Goal: Task Accomplishment & Management: Use online tool/utility

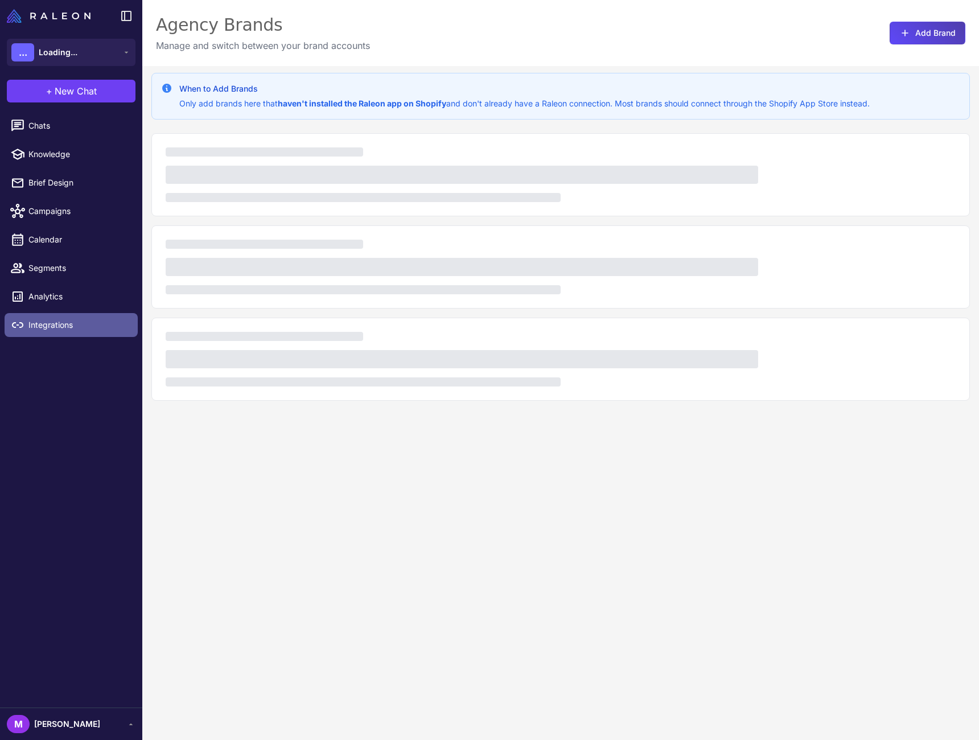
click at [54, 331] on link "Integrations" at bounding box center [71, 325] width 133 height 24
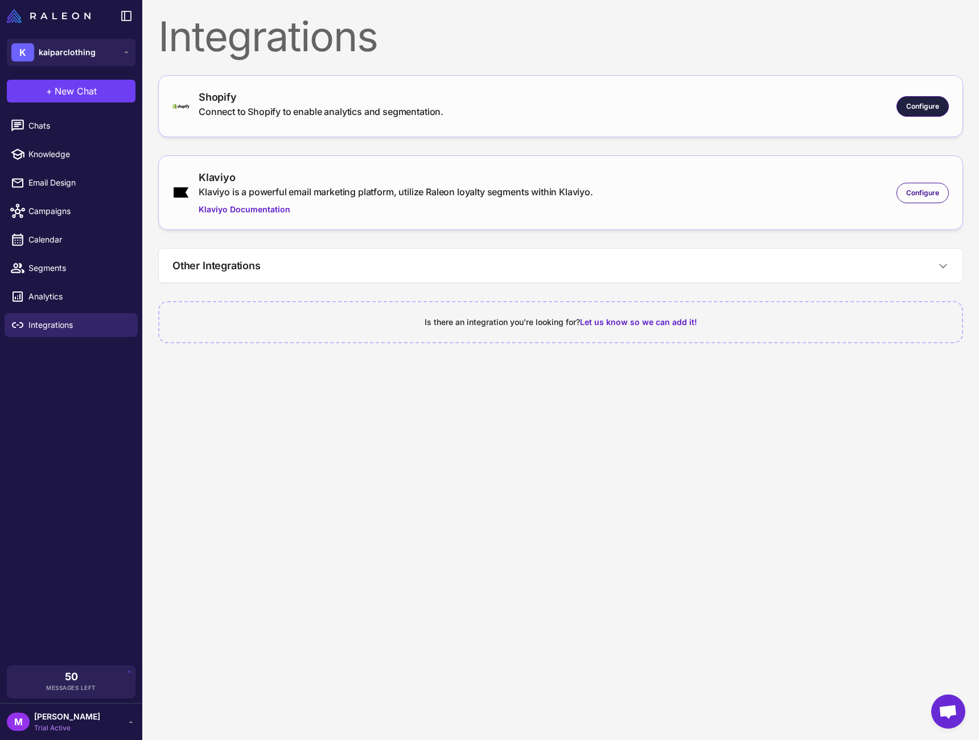
click at [933, 110] on span "Configure" at bounding box center [922, 106] width 33 height 10
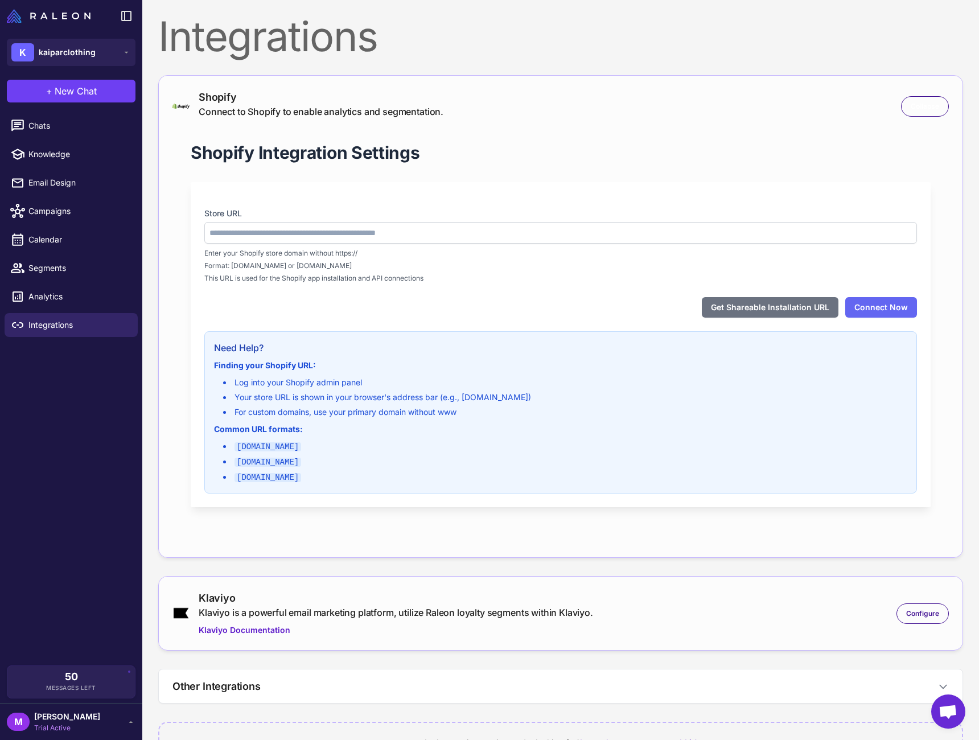
type input "**********"
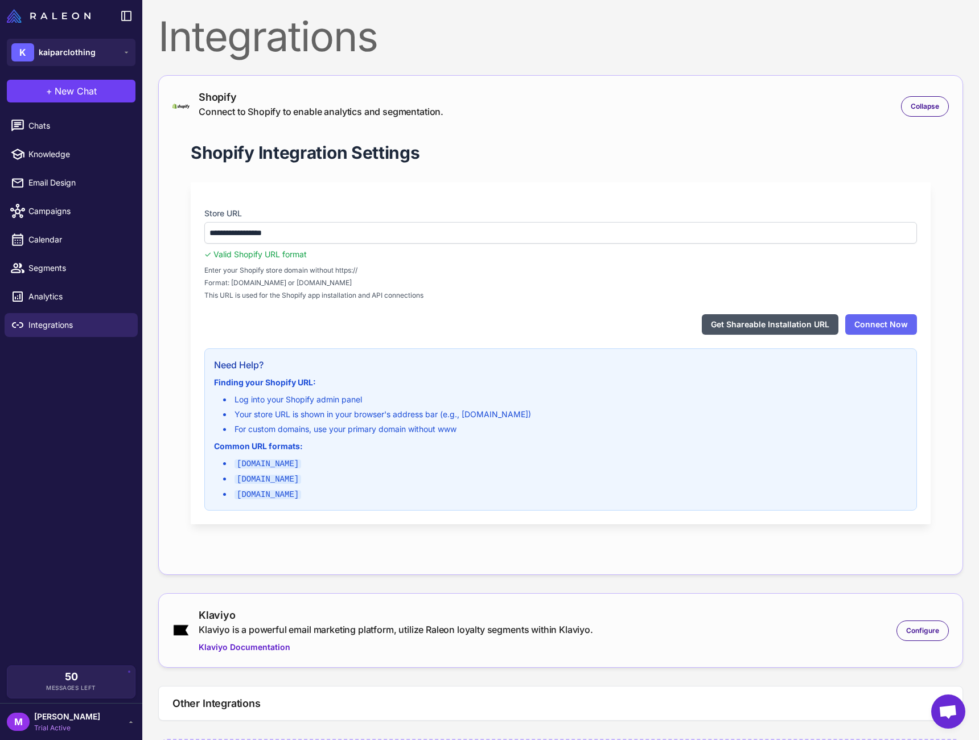
click at [761, 322] on button "Get Shareable Installation URL" at bounding box center [770, 324] width 137 height 20
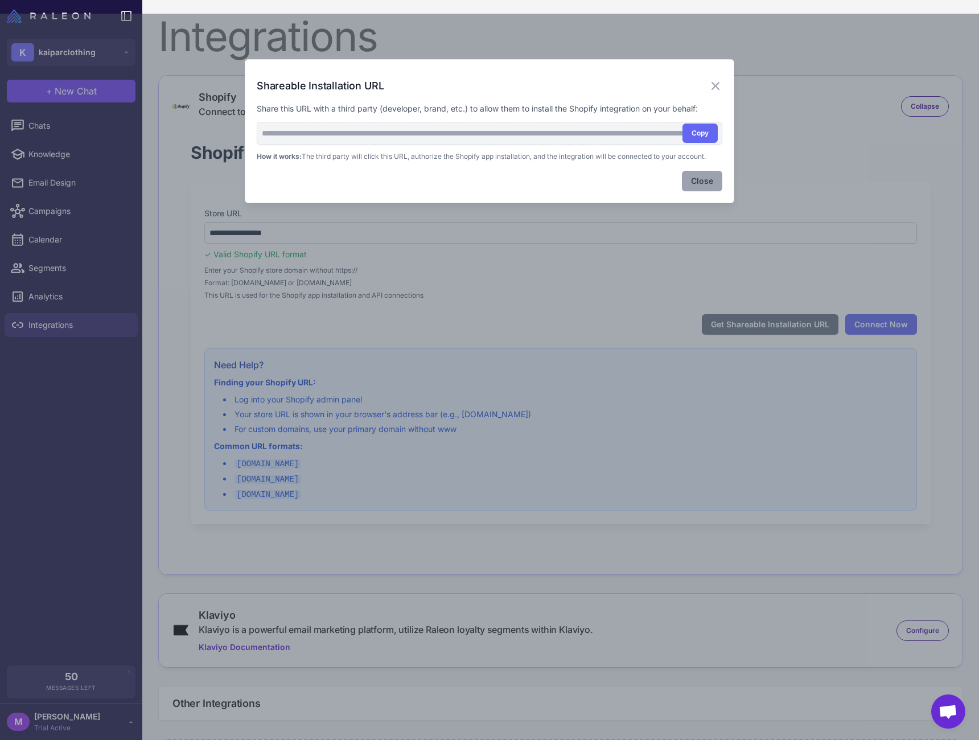
click at [696, 183] on button "Close" at bounding box center [702, 181] width 40 height 20
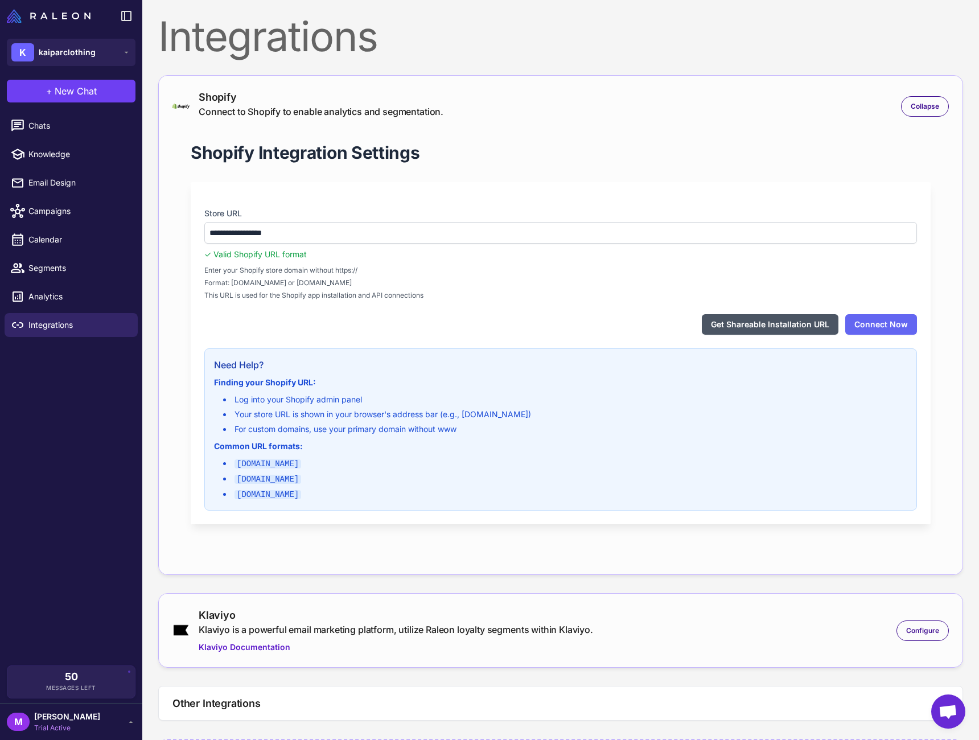
click at [794, 326] on button "Get Shareable Installation URL" at bounding box center [770, 324] width 137 height 20
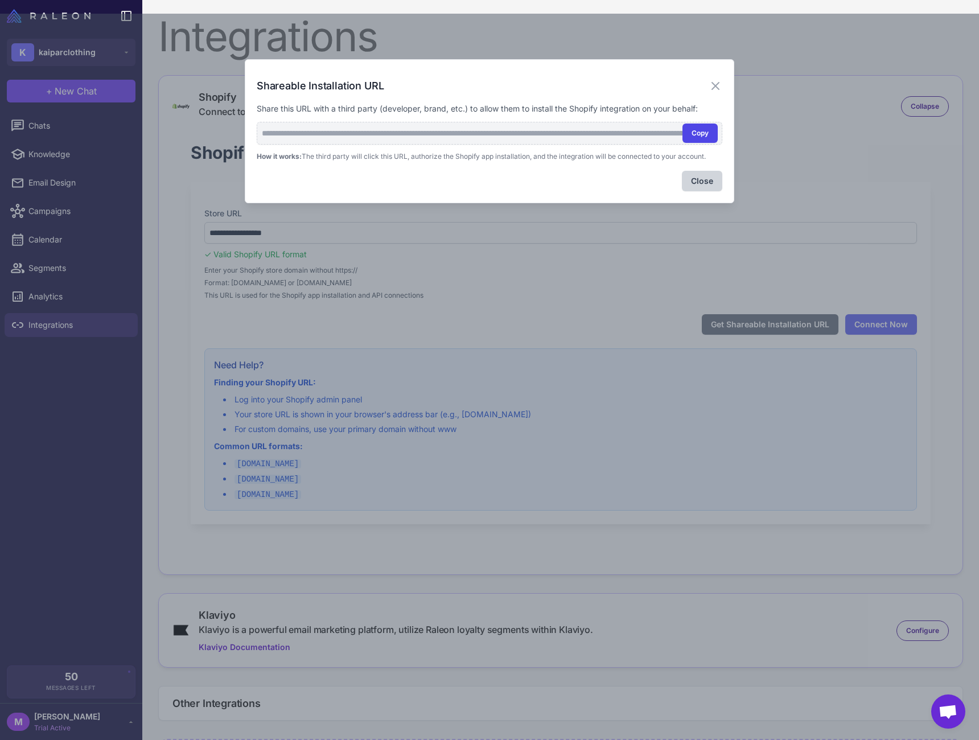
click at [703, 137] on button "Copy" at bounding box center [700, 133] width 35 height 19
click at [714, 84] on icon at bounding box center [715, 86] width 7 height 7
click at [714, 84] on div "**********" at bounding box center [560, 325] width 805 height 500
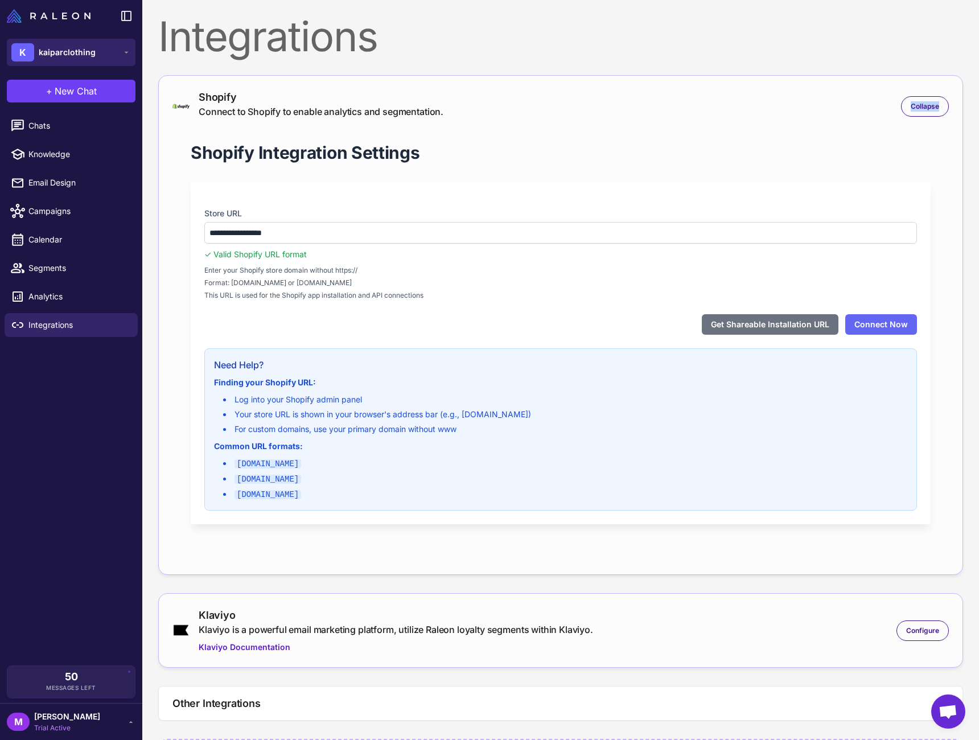
click at [105, 51] on button "K kaiparclothing" at bounding box center [71, 52] width 129 height 27
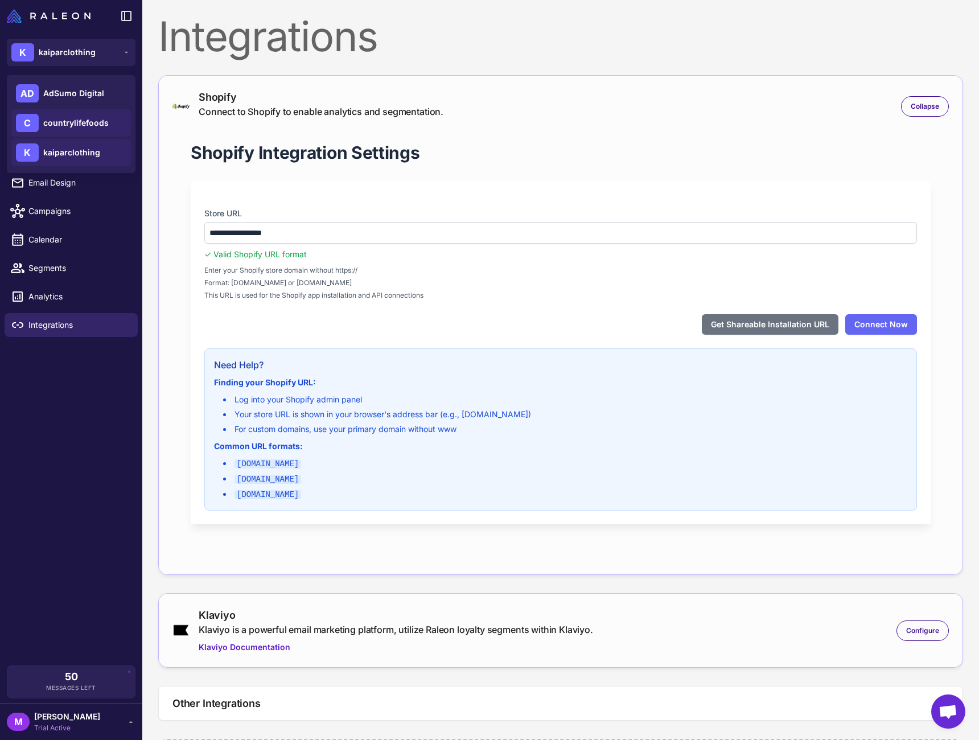
click at [94, 122] on span "countrylifefoods" at bounding box center [75, 123] width 65 height 13
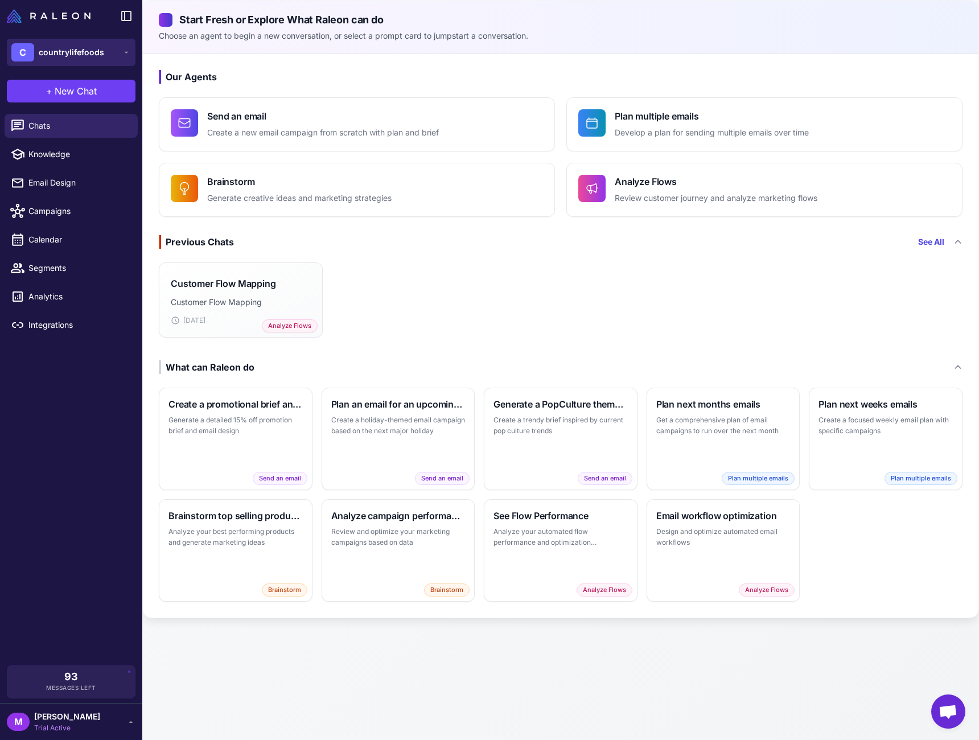
click at [128, 48] on icon at bounding box center [126, 52] width 9 height 9
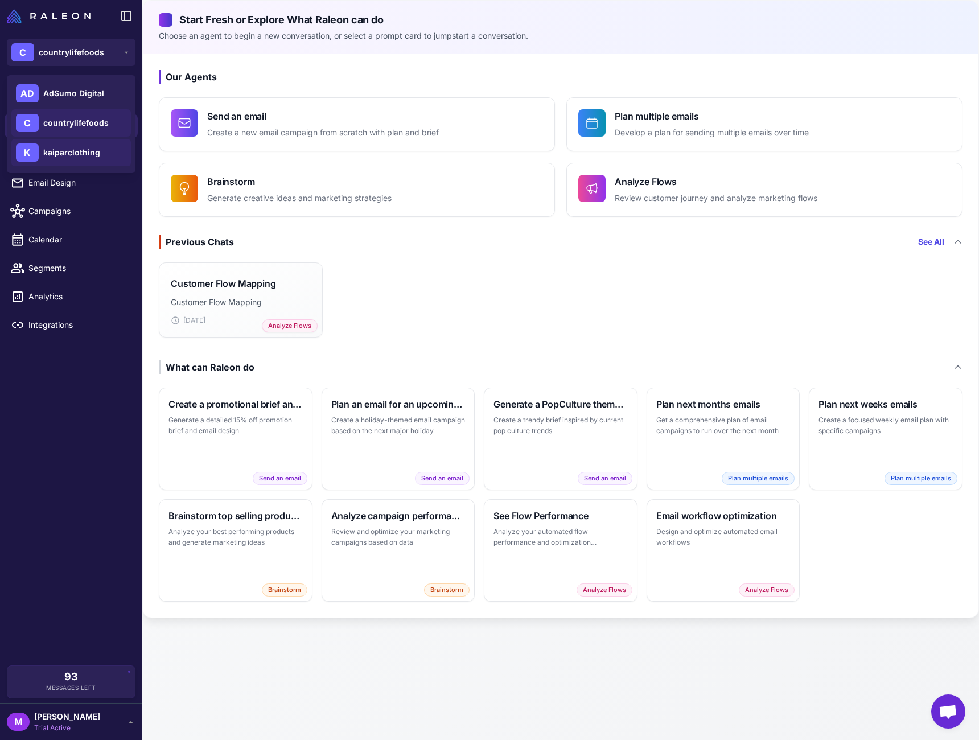
click at [88, 147] on span "kaiparclothing" at bounding box center [71, 152] width 57 height 13
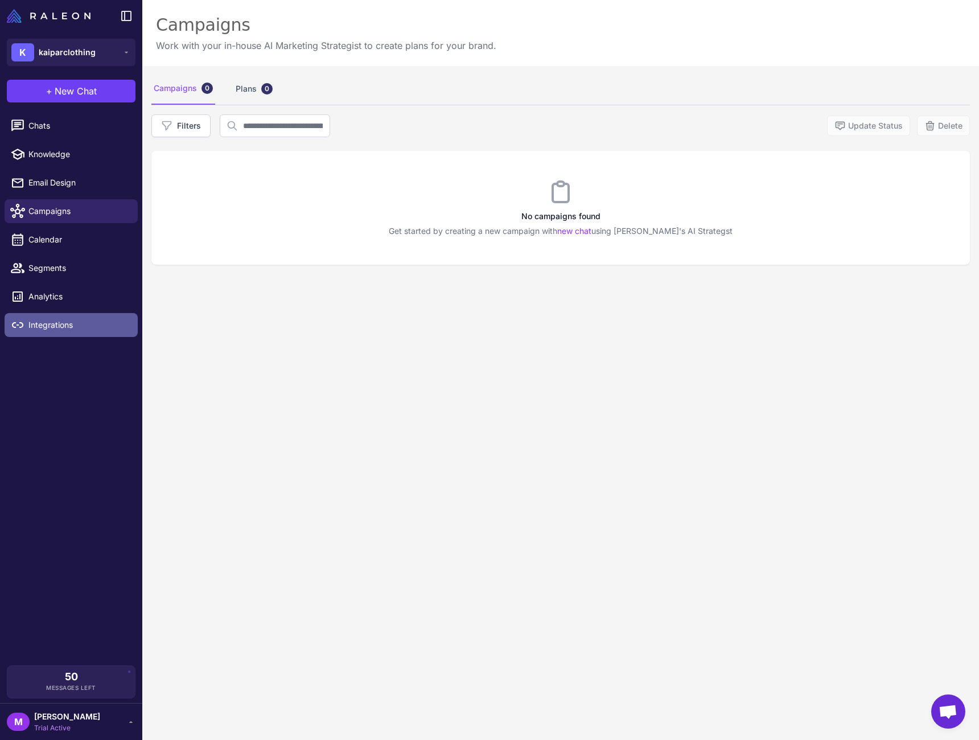
click at [84, 323] on span "Integrations" at bounding box center [78, 325] width 100 height 13
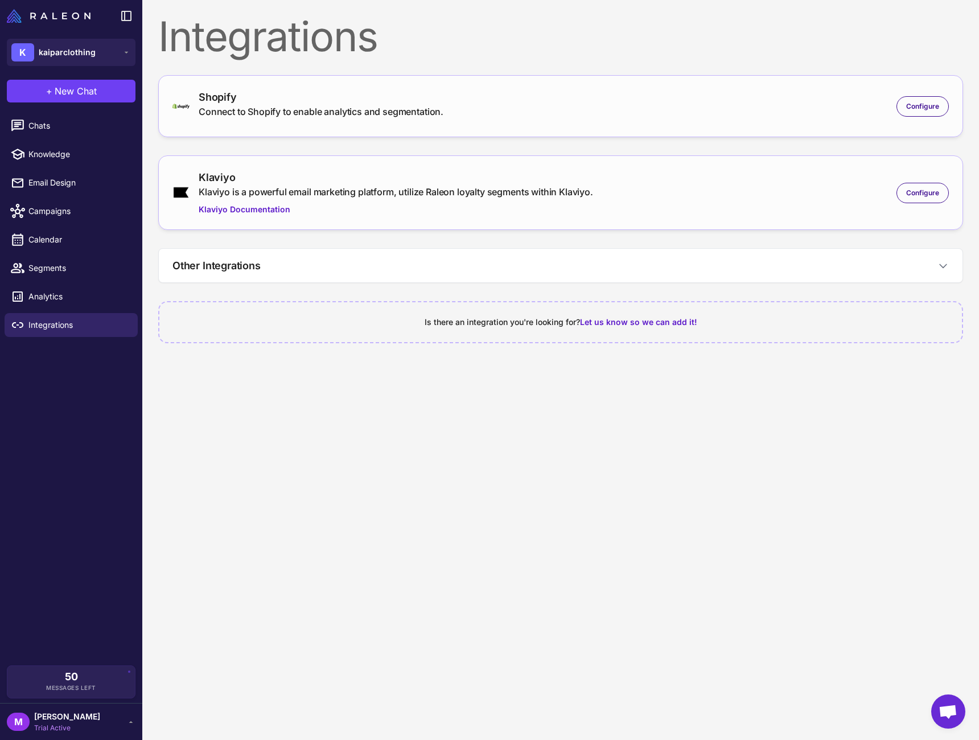
click at [829, 116] on div "Shopify Connect to Shopify to enable analytics and segmentation. Configure" at bounding box center [560, 106] width 776 height 34
drag, startPoint x: 588, startPoint y: 95, endPoint x: 819, endPoint y: 108, distance: 230.9
click at [624, 94] on div "Shopify Connect to Shopify to enable analytics and segmentation. Configure" at bounding box center [560, 106] width 776 height 34
click at [938, 109] on span "Configure" at bounding box center [922, 106] width 33 height 10
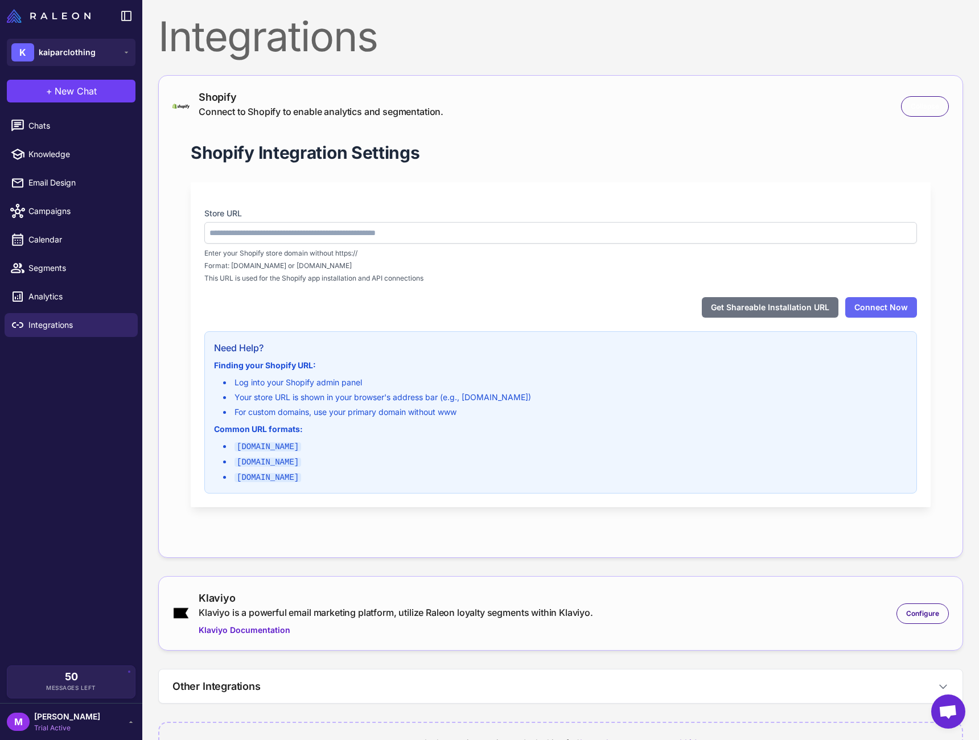
type input "**********"
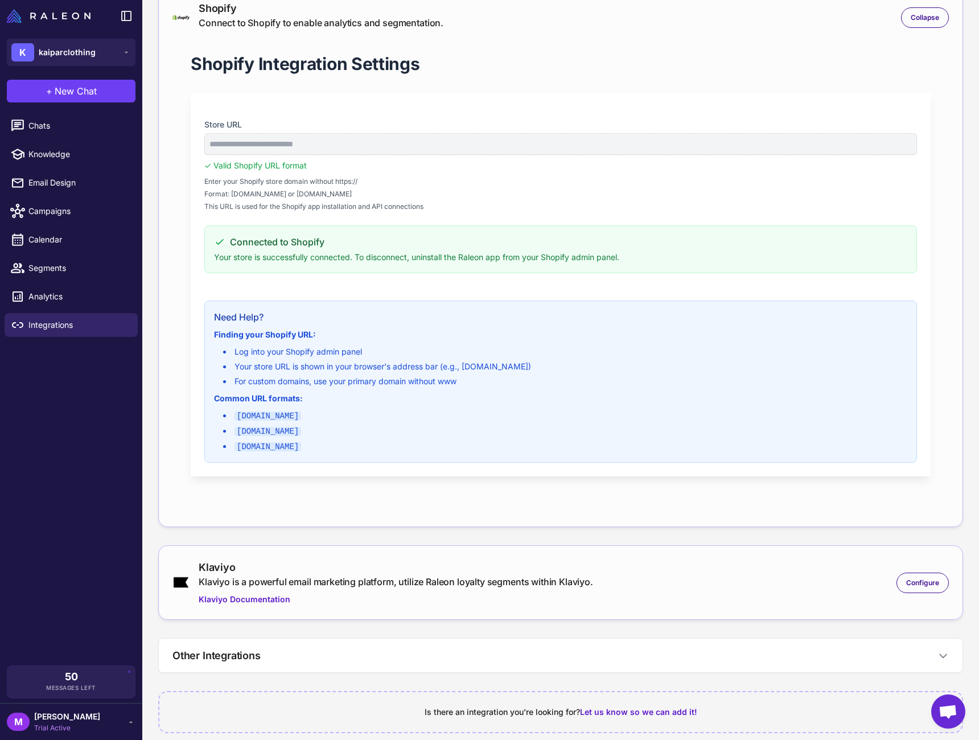
scroll to position [101, 0]
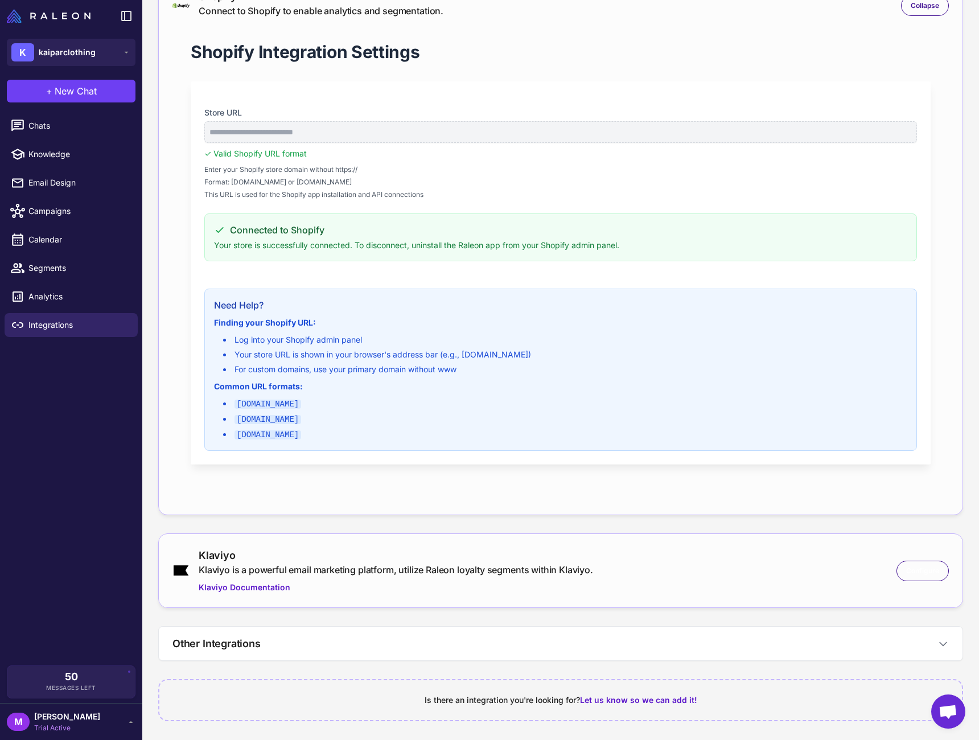
drag, startPoint x: 902, startPoint y: 573, endPoint x: 897, endPoint y: 571, distance: 5.9
click at [902, 573] on div "Configure" at bounding box center [923, 571] width 52 height 20
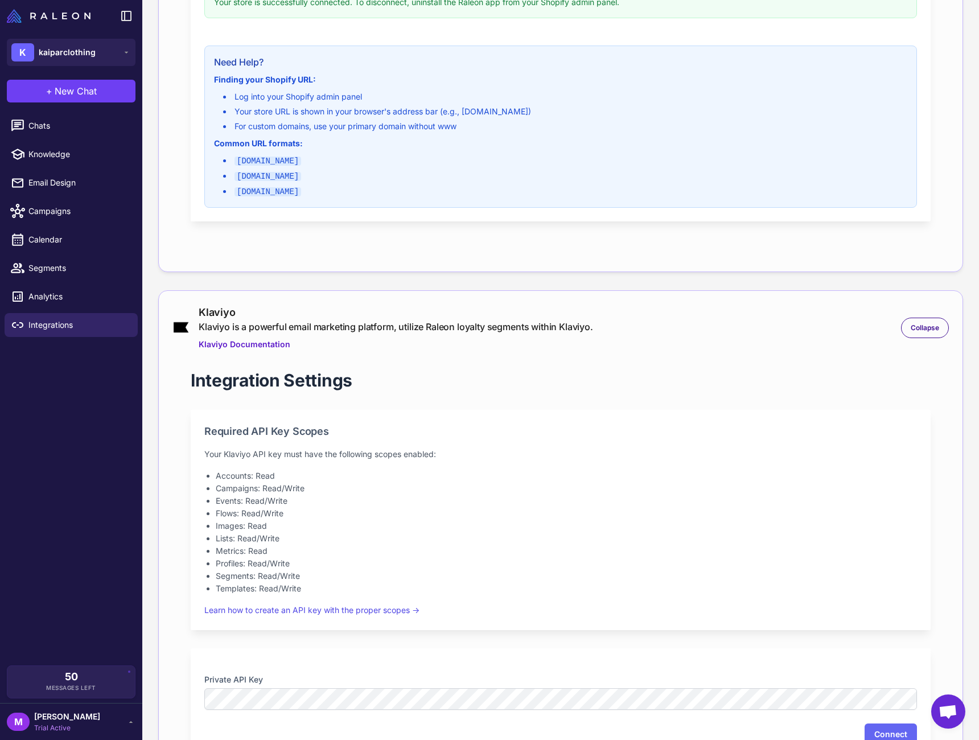
scroll to position [385, 0]
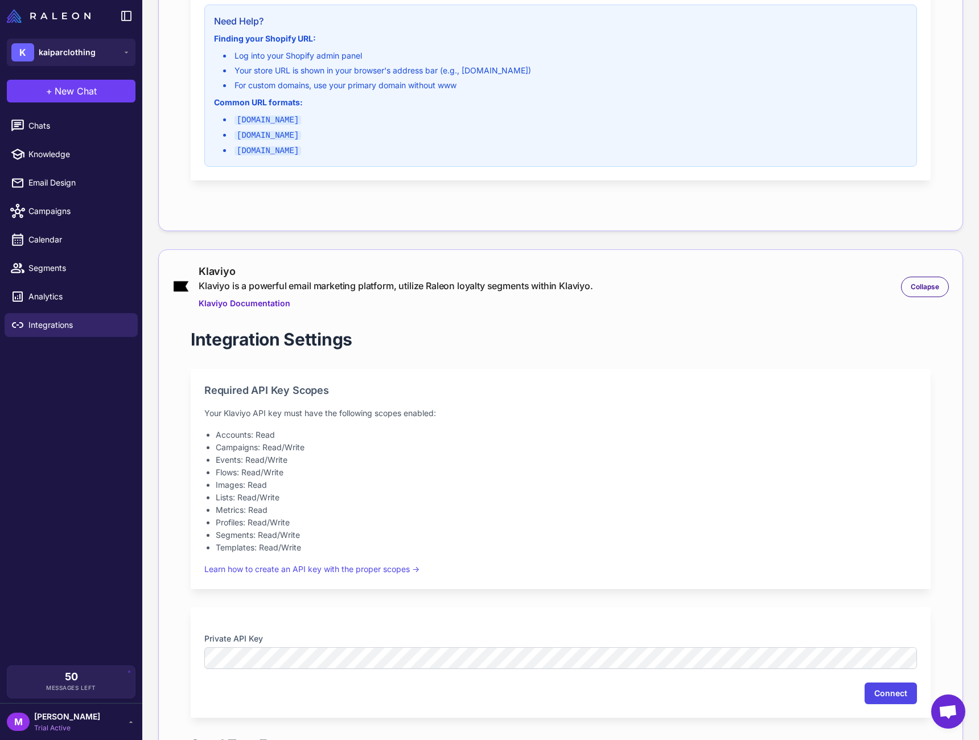
click at [873, 688] on button "Connect" at bounding box center [891, 694] width 52 height 22
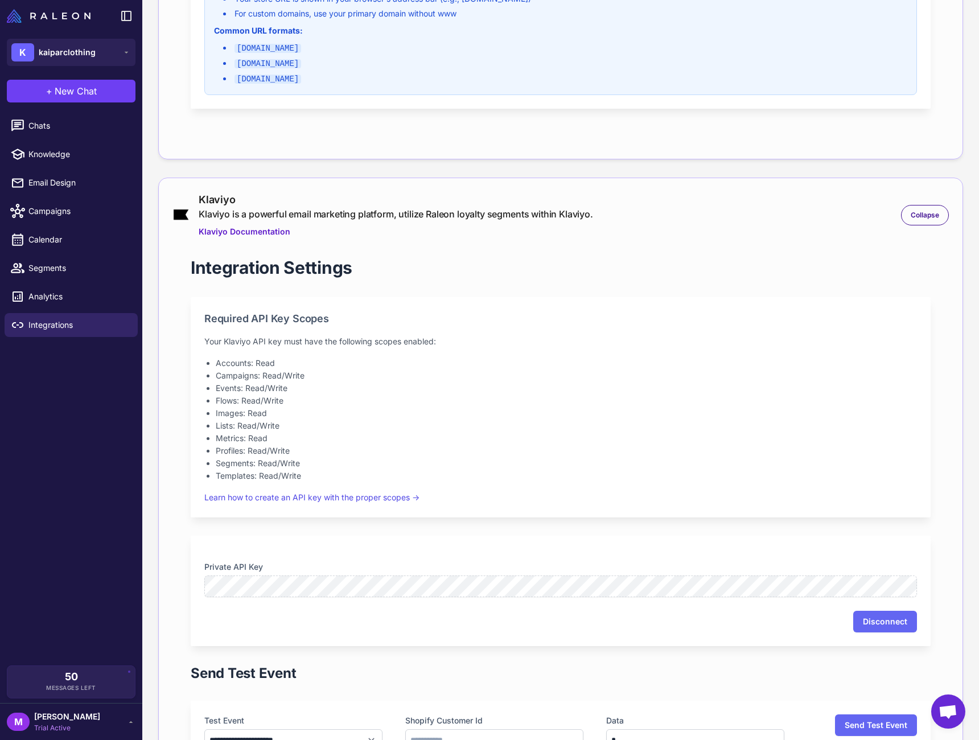
scroll to position [550, 0]
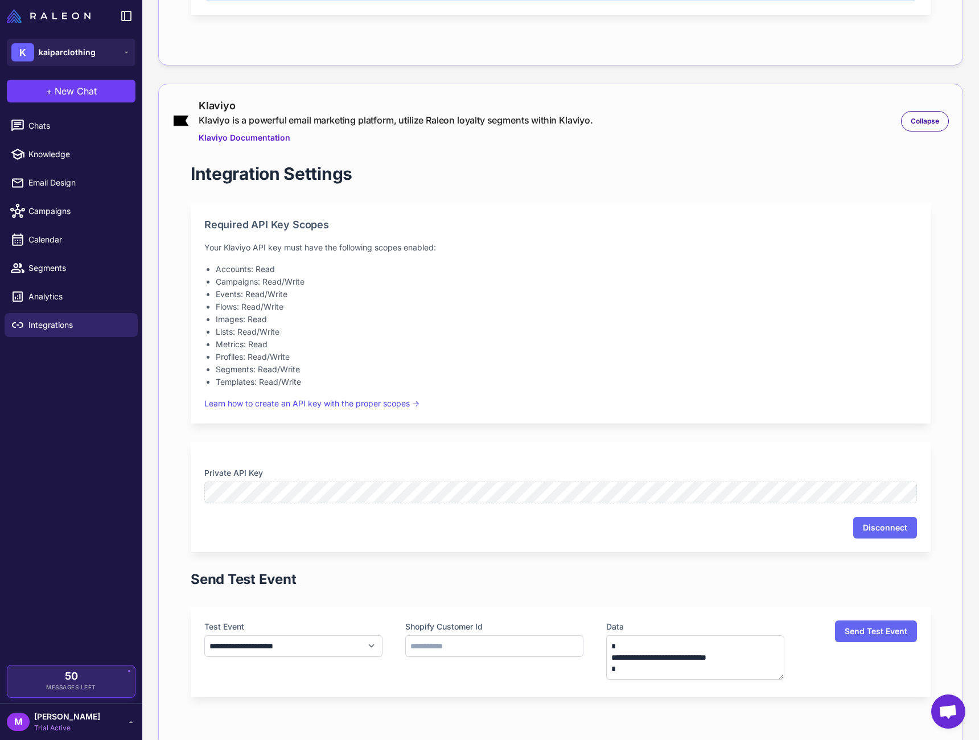
click at [110, 679] on div "50 Messages Left" at bounding box center [71, 681] width 112 height 20
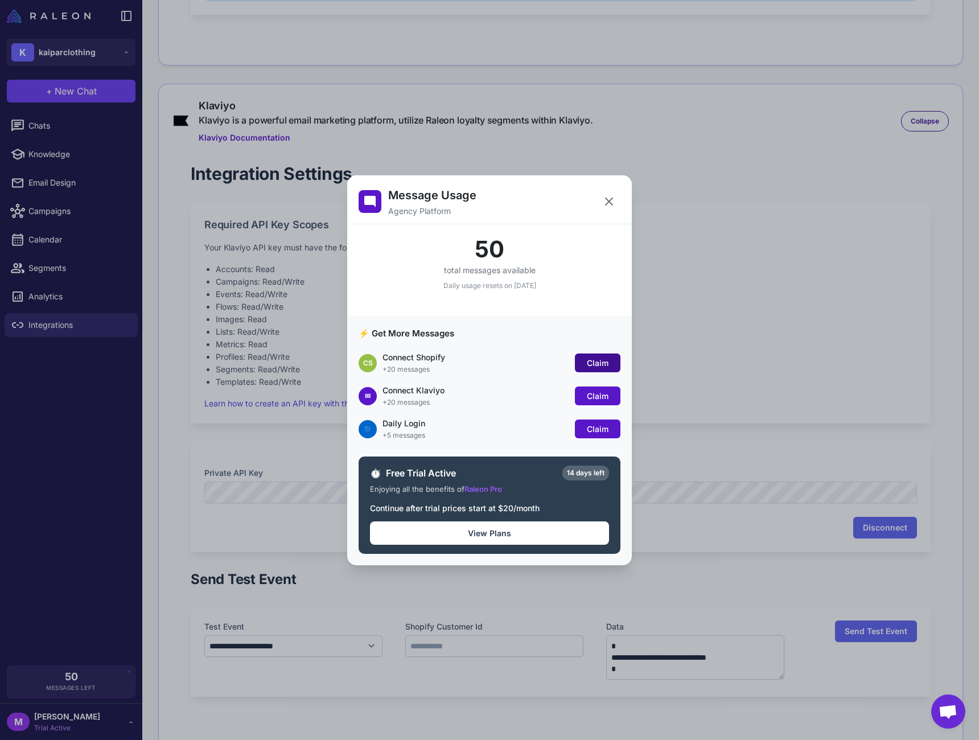
drag, startPoint x: 598, startPoint y: 361, endPoint x: 600, endPoint y: 369, distance: 8.2
click at [599, 362] on span "Claim" at bounding box center [598, 363] width 22 height 10
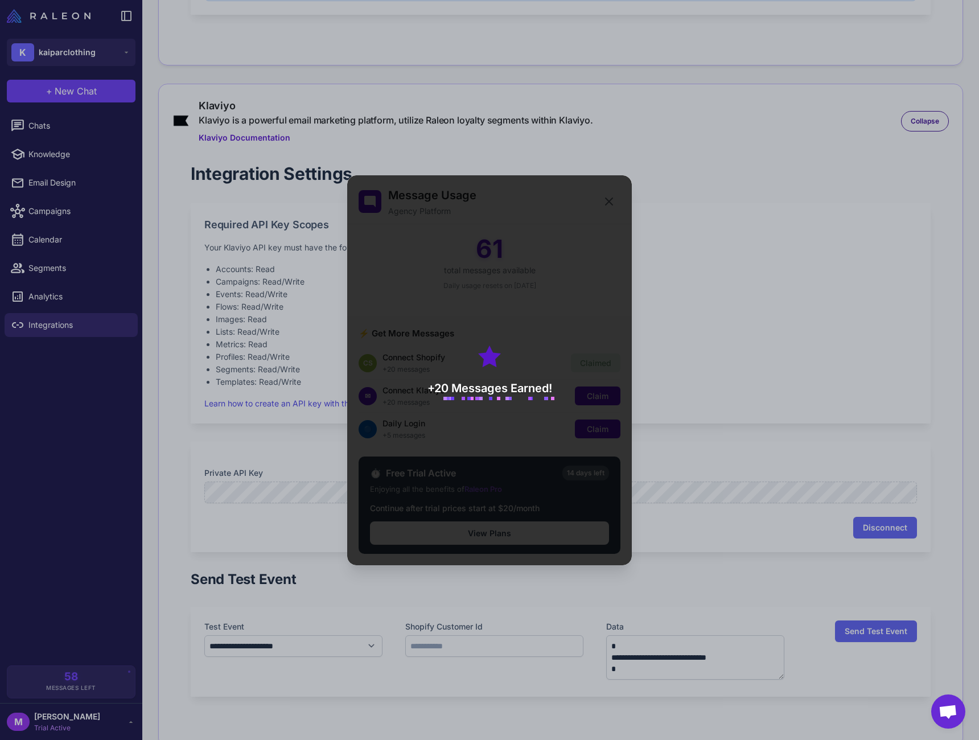
click at [598, 401] on div "+20 Messages Earned!" at bounding box center [489, 370] width 285 height 390
click at [598, 400] on div "+20 Messages Earned!" at bounding box center [489, 370] width 285 height 390
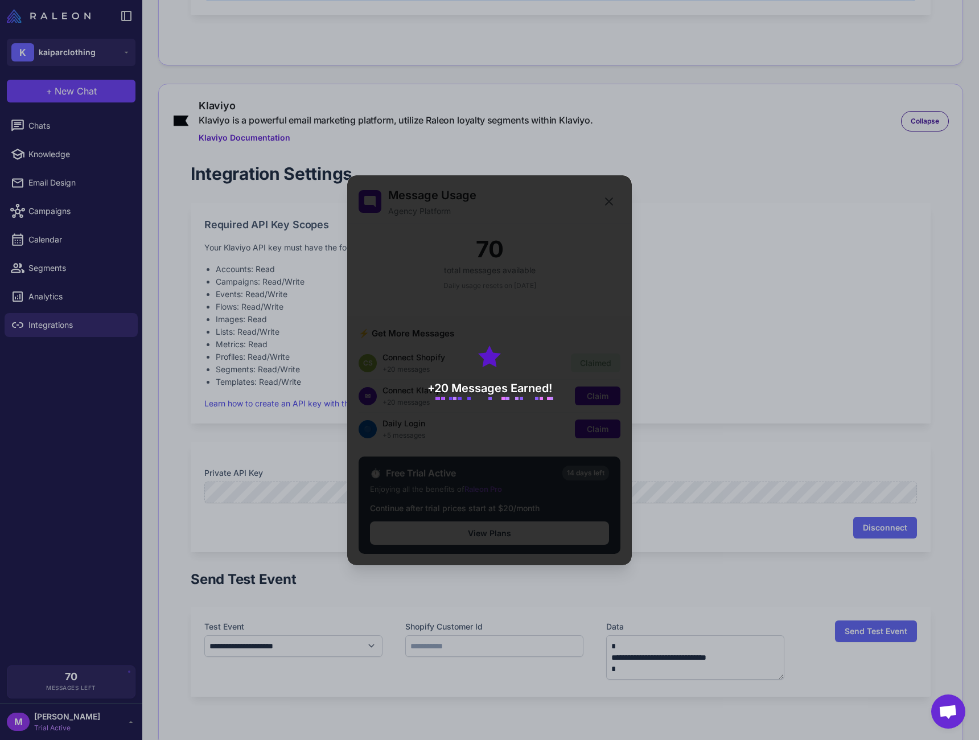
click at [605, 399] on div "+20 Messages Earned!" at bounding box center [489, 370] width 285 height 390
click at [607, 397] on div "+20 Messages Earned!" at bounding box center [489, 370] width 285 height 390
click at [607, 399] on div "+20 Messages Earned!" at bounding box center [489, 370] width 285 height 390
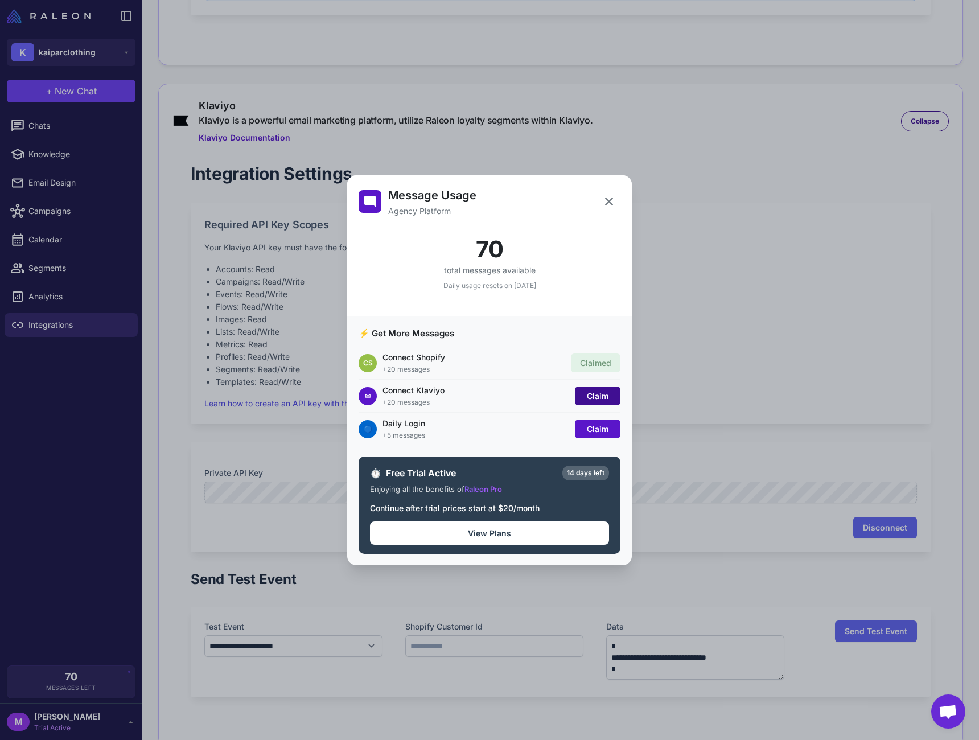
click at [606, 399] on span "Claim" at bounding box center [598, 396] width 22 height 10
click at [605, 430] on span "Claim" at bounding box center [598, 429] width 22 height 10
click at [614, 206] on icon at bounding box center [609, 202] width 14 height 14
